Goal: Obtain resource: Download file/media

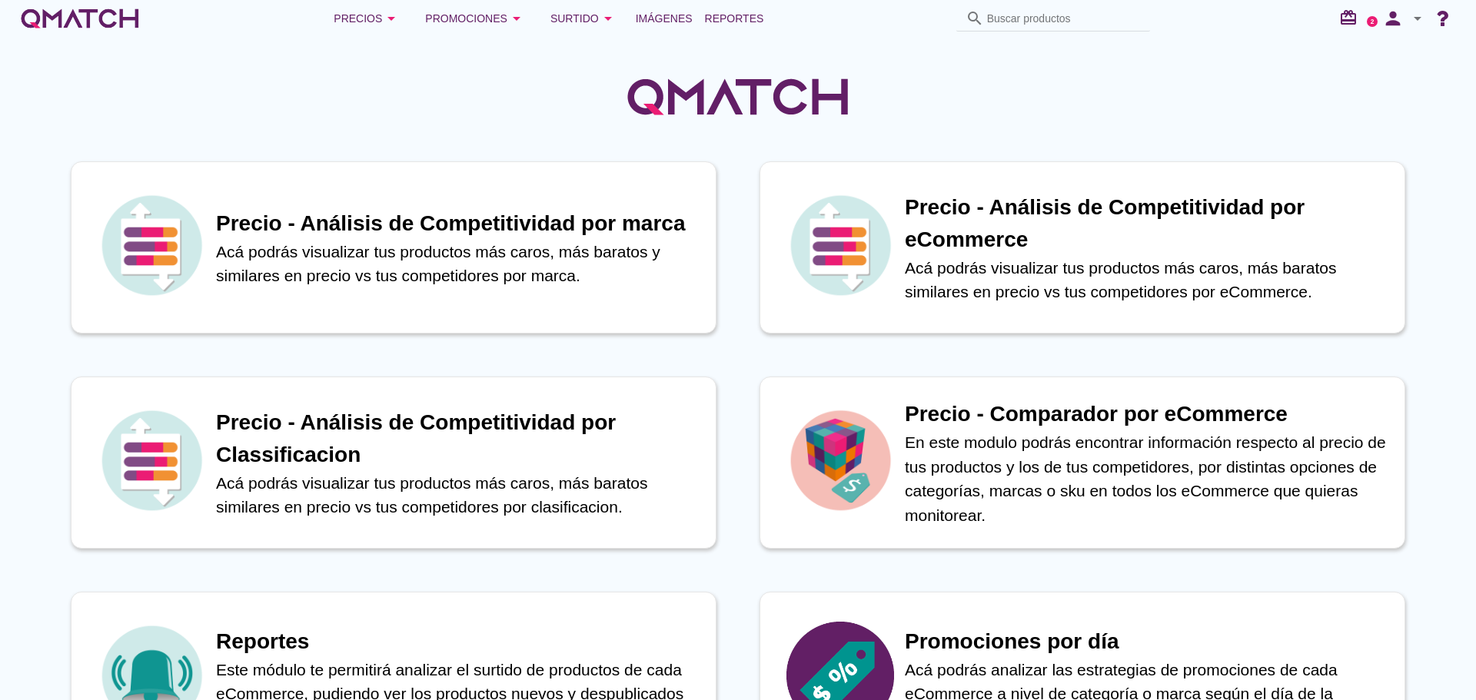
click at [725, 16] on span "Reportes" at bounding box center [734, 18] width 59 height 18
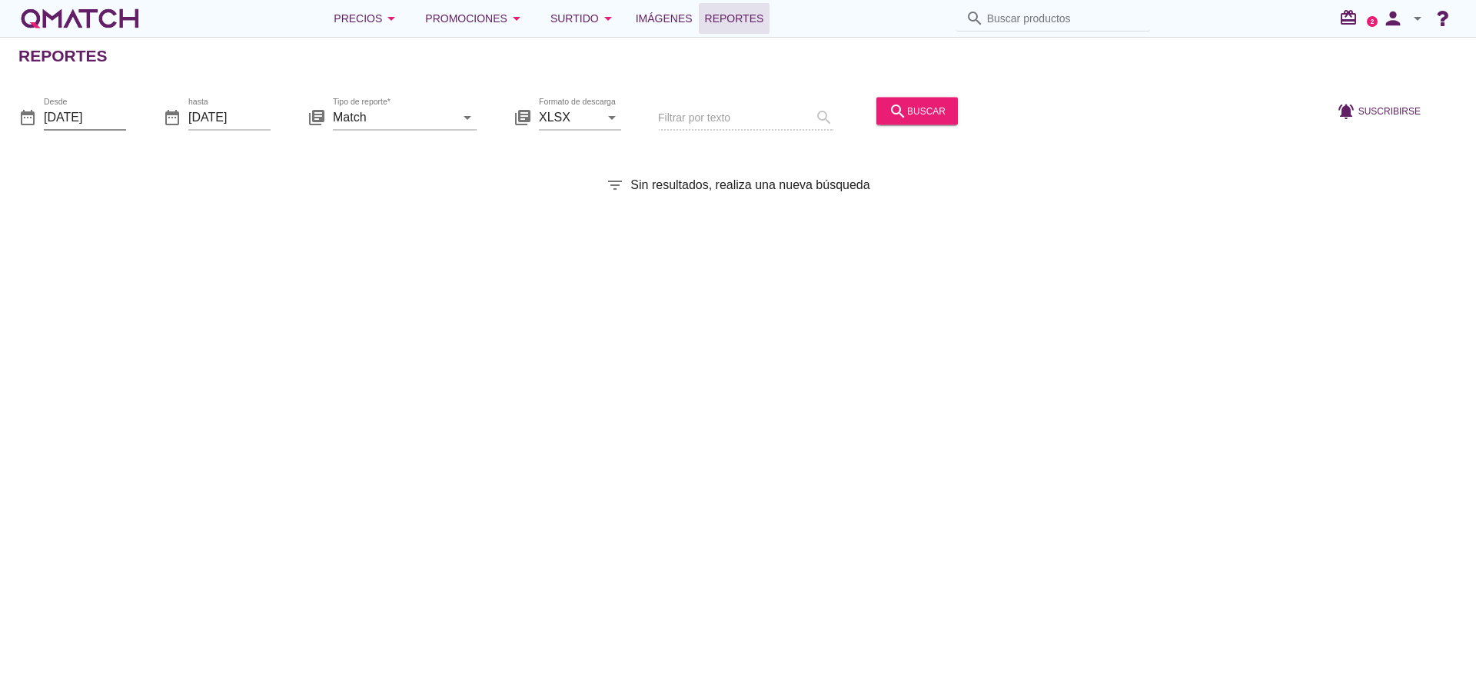
click at [91, 121] on input "[DATE]" at bounding box center [85, 117] width 82 height 25
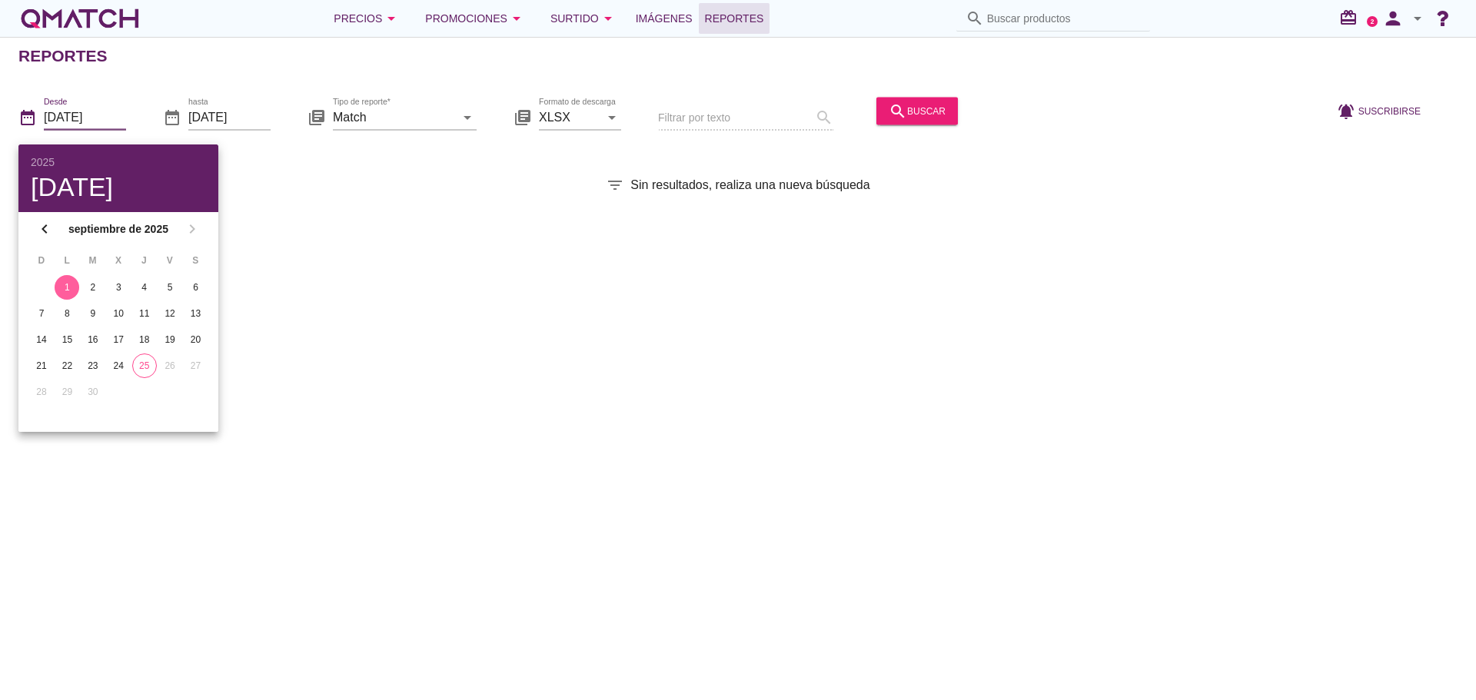
click at [144, 368] on div "25" at bounding box center [144, 366] width 23 height 14
type input "[DATE]"
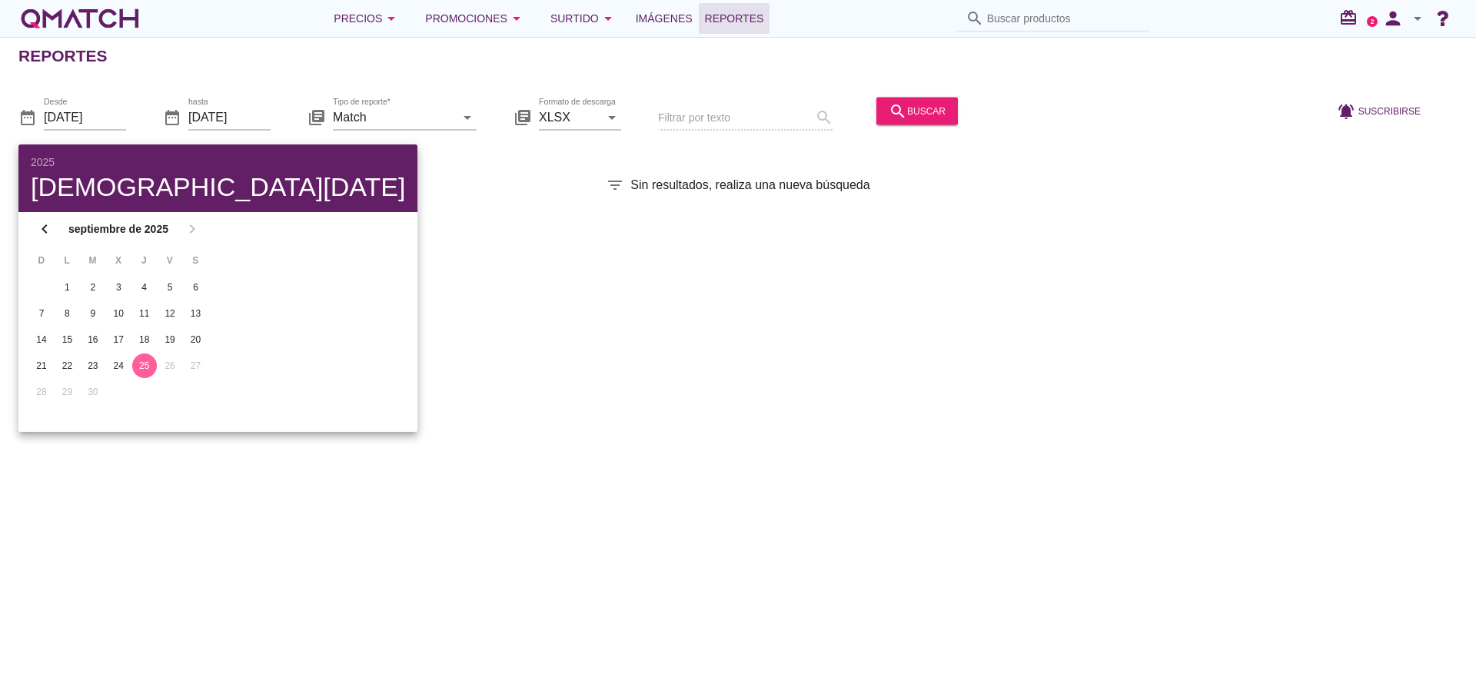
click at [328, 273] on div "Reportes date_range Desde [DATE] date_range hasta [DATE] library_books Tipo de …" at bounding box center [738, 368] width 1476 height 663
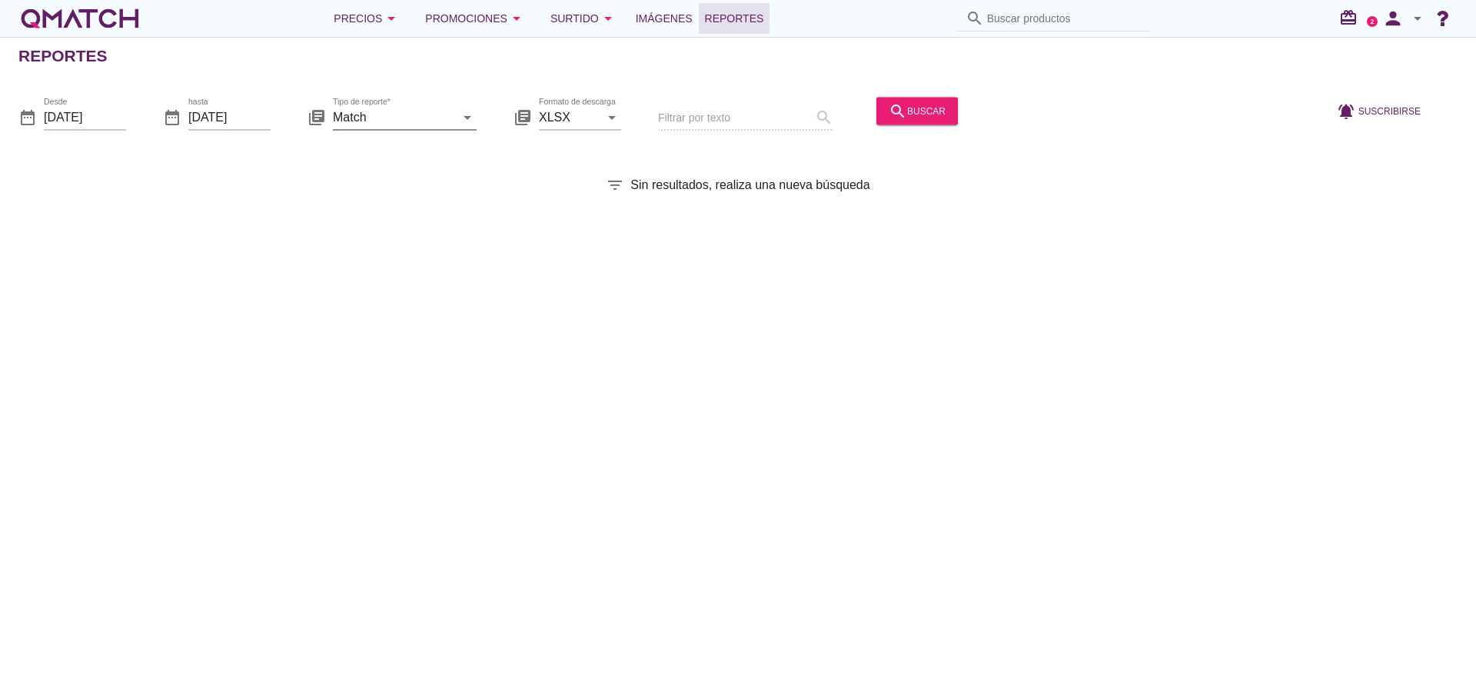
click at [356, 110] on input "Match" at bounding box center [394, 117] width 122 height 25
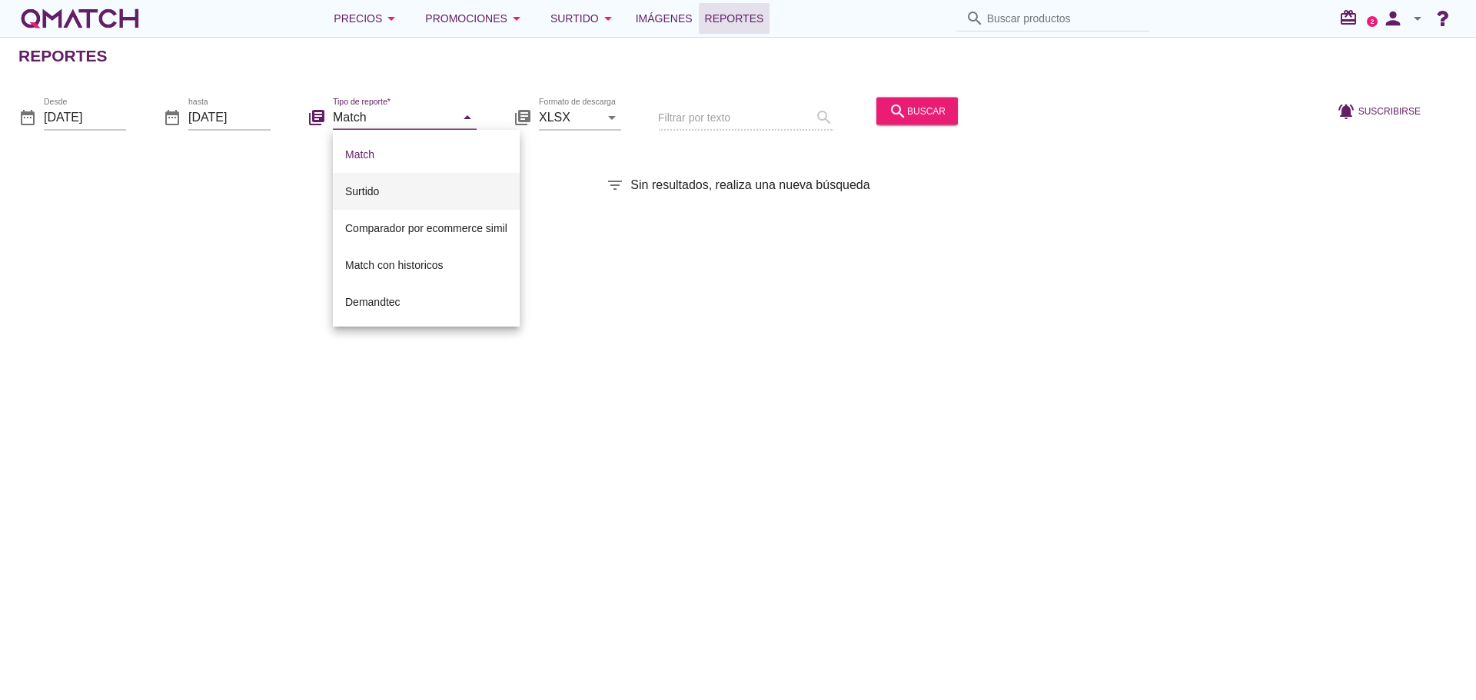
click at [362, 181] on div "Surtido" at bounding box center [426, 191] width 162 height 37
type input "Surtido"
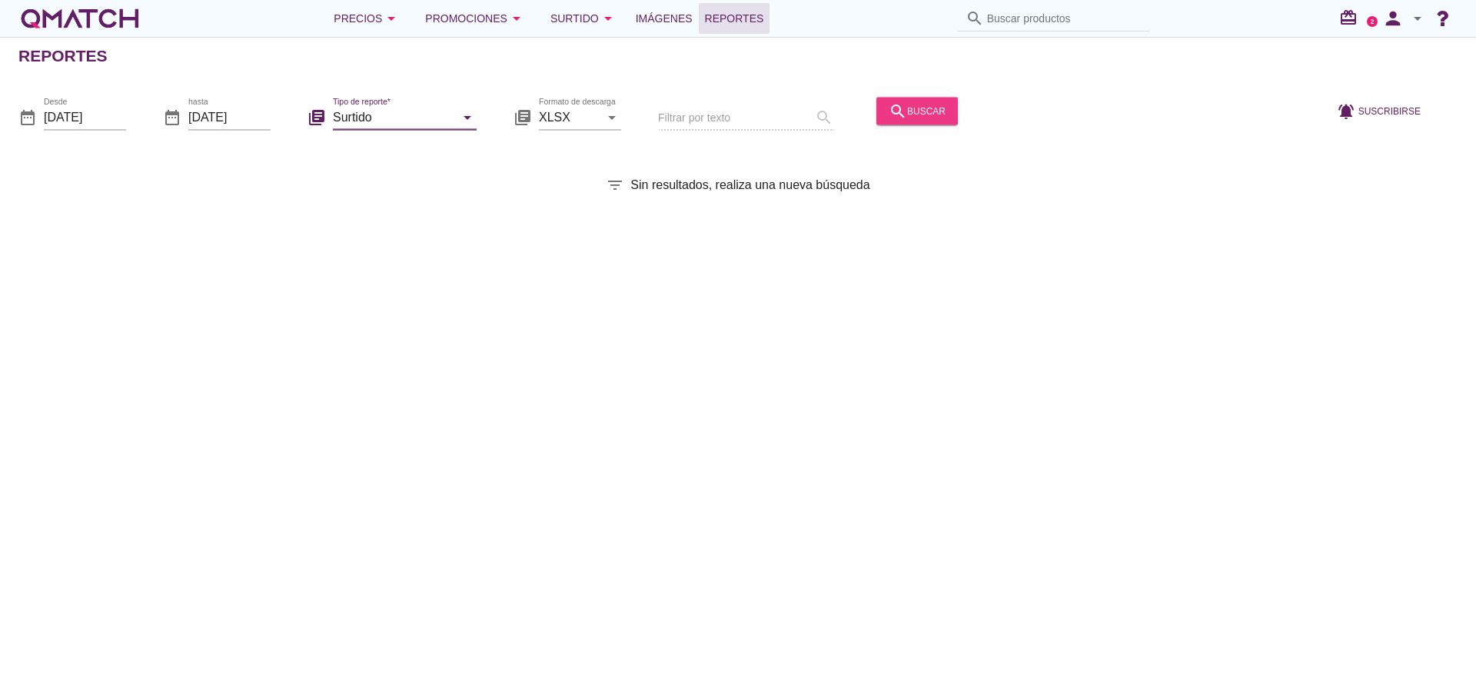
click at [905, 104] on div "search buscar" at bounding box center [917, 110] width 57 height 18
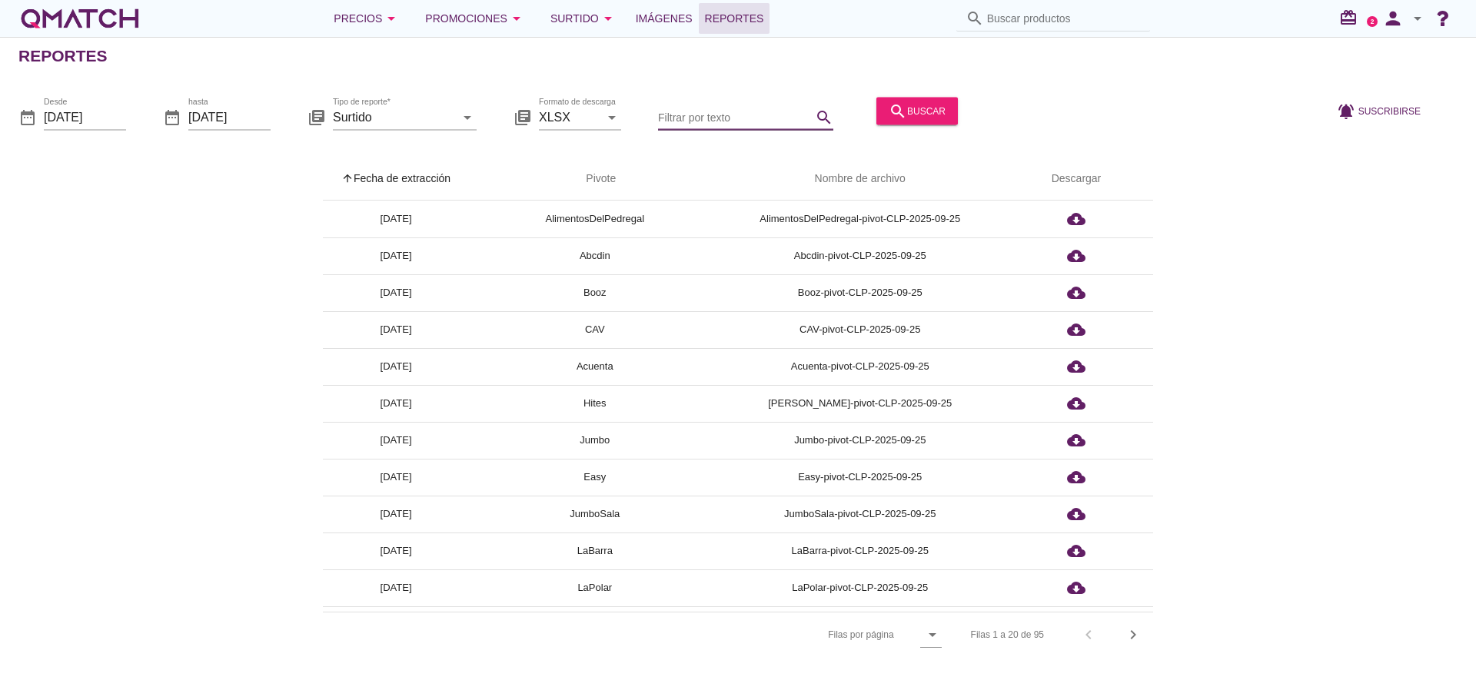
click at [691, 122] on input "Filtrar por texto" at bounding box center [735, 117] width 154 height 25
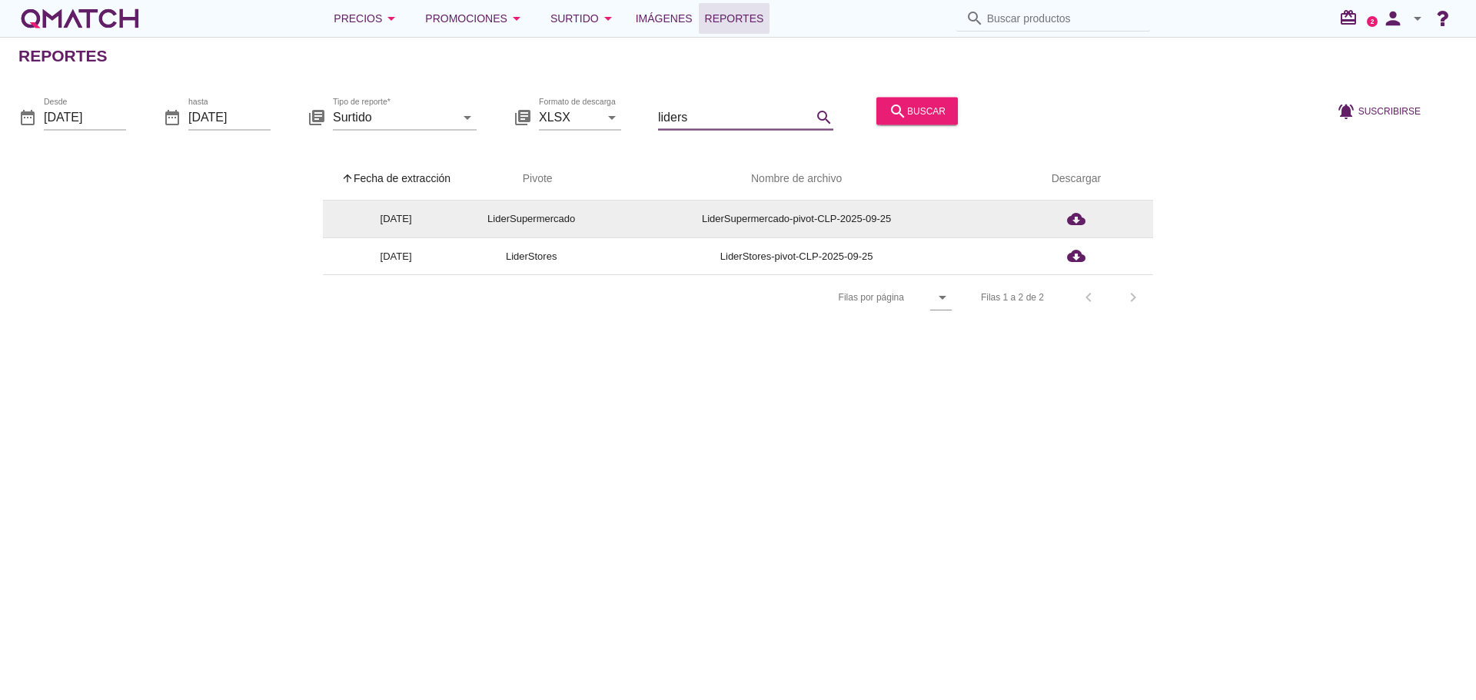
type input "liders"
click at [1083, 222] on icon "cloud_download" at bounding box center [1076, 219] width 18 height 18
click at [1073, 214] on icon "cloud_download" at bounding box center [1076, 219] width 18 height 18
